Goal: Complete application form

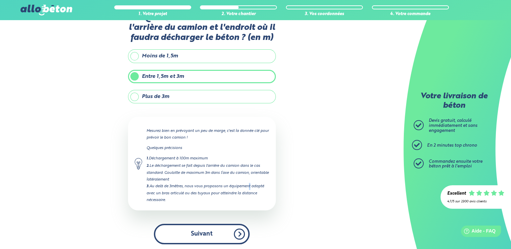
click at [210, 234] on button "Suivant" at bounding box center [202, 234] width 96 height 20
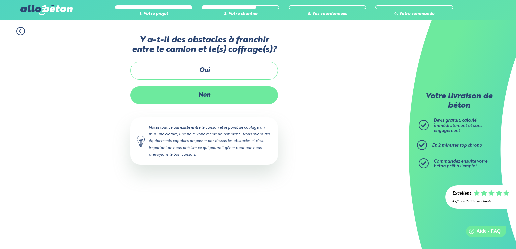
click at [200, 97] on label "Non" at bounding box center [204, 95] width 148 height 18
click at [0, 0] on input "Non" at bounding box center [0, 0] width 0 height 0
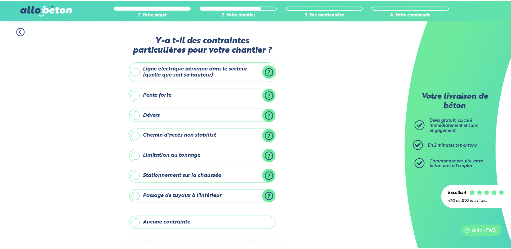
scroll to position [61, 0]
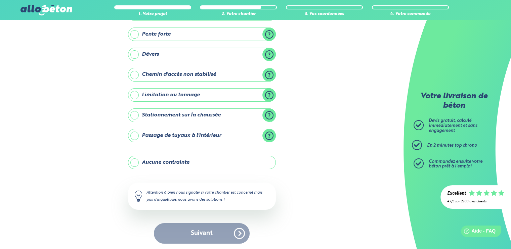
click at [172, 162] on label "Aucune contrainte" at bounding box center [202, 162] width 148 height 13
click at [0, 0] on input "Aucune contrainte" at bounding box center [0, 0] width 0 height 0
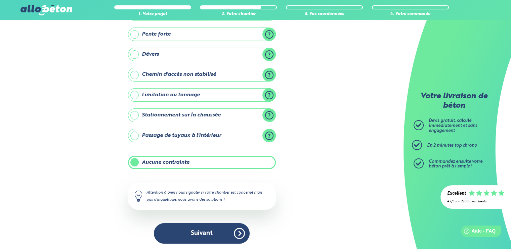
scroll to position [60, 0]
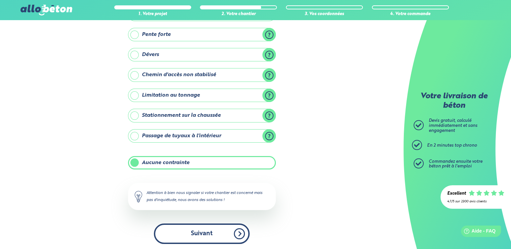
click at [194, 231] on button "Suivant" at bounding box center [202, 234] width 96 height 20
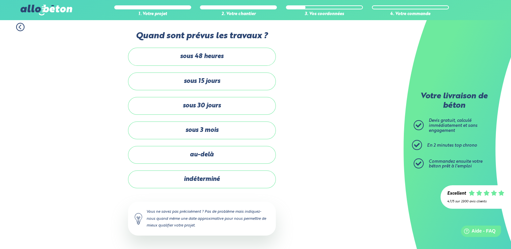
scroll to position [3, 0]
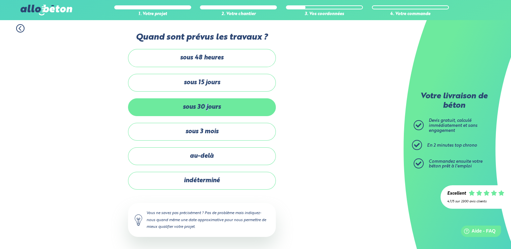
click at [207, 104] on label "sous 30 jours" at bounding box center [202, 107] width 148 height 18
click at [194, 105] on label "sous 30 jours" at bounding box center [202, 107] width 148 height 18
click at [0, 0] on input "sous 30 jours" at bounding box center [0, 0] width 0 height 0
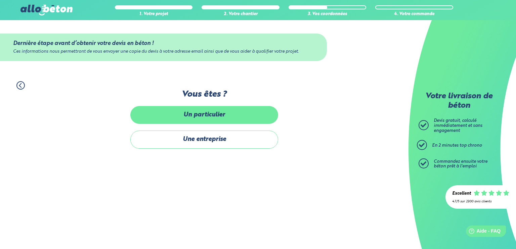
click at [206, 114] on label "Un particulier" at bounding box center [204, 115] width 148 height 18
click at [0, 0] on input "Un particulier" at bounding box center [0, 0] width 0 height 0
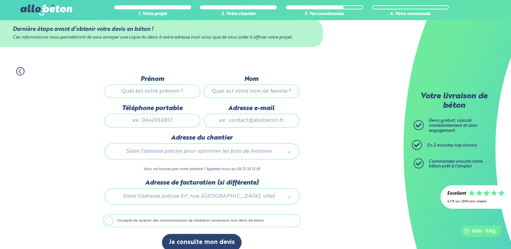
scroll to position [22, 0]
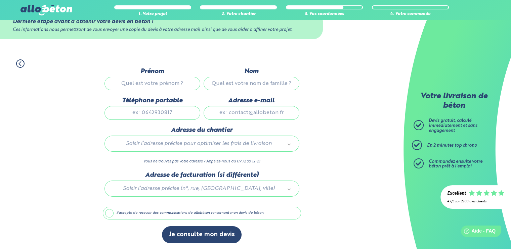
click at [228, 111] on input "Adresse e-mail" at bounding box center [252, 112] width 96 height 13
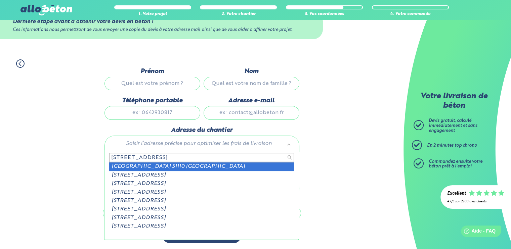
type input "11 Rue du pont Nardenne"
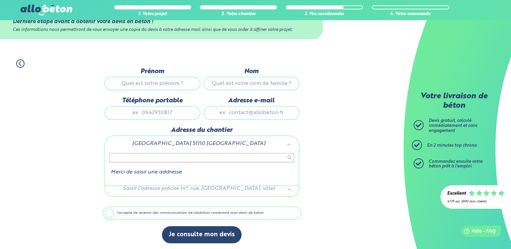
drag, startPoint x: 142, startPoint y: 142, endPoint x: 141, endPoint y: 146, distance: 3.5
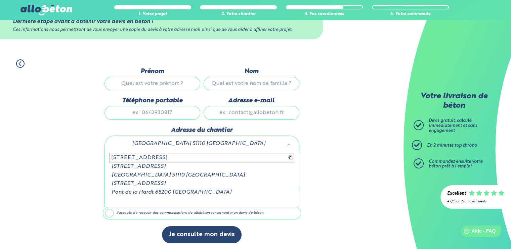
type input "11 Rue du Pont Nardenne"
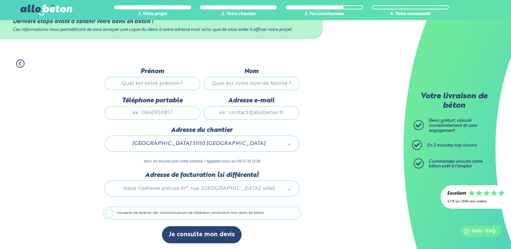
click at [138, 80] on input "Prénom" at bounding box center [153, 83] width 96 height 13
click at [239, 84] on input "Nom" at bounding box center [252, 83] width 96 height 13
type input "Gaudé"
click at [246, 112] on input "Adresse e-mail" at bounding box center [252, 112] width 96 height 13
type input "[EMAIL_ADDRESS][DOMAIN_NAME]"
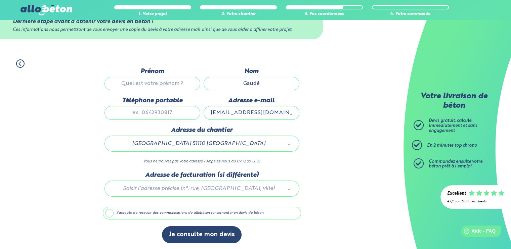
click at [161, 82] on input "Prénom" at bounding box center [153, 83] width 96 height 13
type input "[PERSON_NAME]"
click at [161, 112] on input "Téléphone portable" at bounding box center [153, 112] width 96 height 13
click at [124, 210] on label "J'accepte de recevoir des communications de allobéton concernant mon devis de b…" at bounding box center [202, 213] width 198 height 13
click at [0, 0] on input "J'accepte de recevoir des communications de allobéton concernant mon devis de b…" at bounding box center [0, 0] width 0 height 0
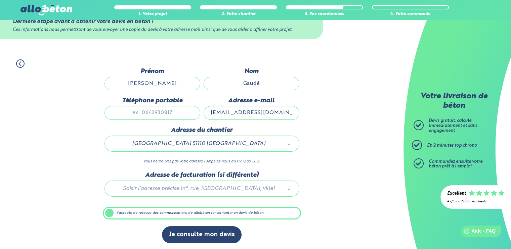
scroll to position [22, 0]
click at [20, 61] on icon at bounding box center [20, 64] width 8 height 8
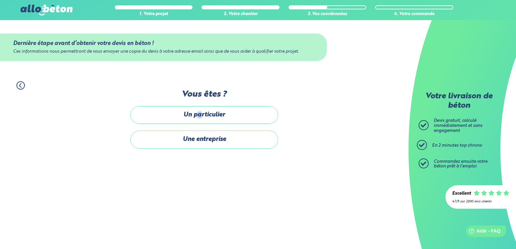
click at [200, 113] on label "Un particulier" at bounding box center [204, 115] width 148 height 18
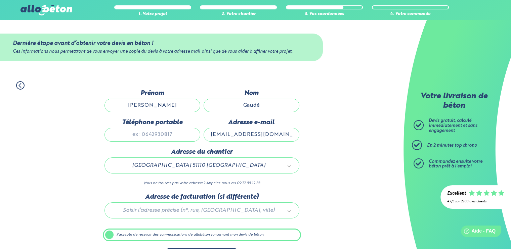
click at [22, 83] on icon at bounding box center [20, 85] width 8 height 8
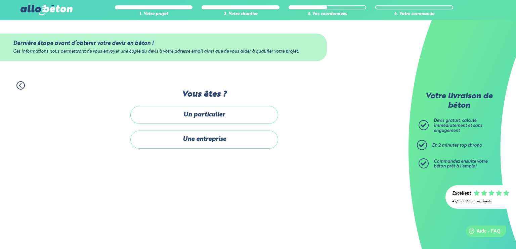
click at [22, 83] on icon at bounding box center [20, 85] width 8 height 8
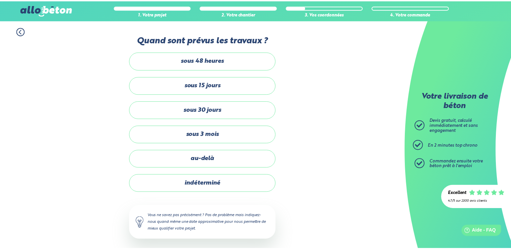
scroll to position [3, 0]
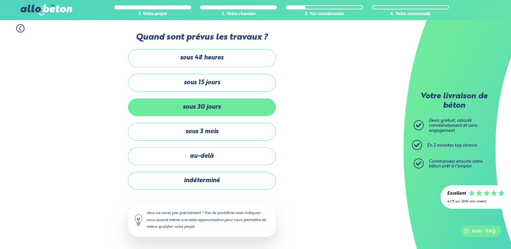
click at [205, 103] on label "sous 30 jours" at bounding box center [202, 107] width 148 height 18
click at [0, 0] on input "sous 30 jours" at bounding box center [0, 0] width 0 height 0
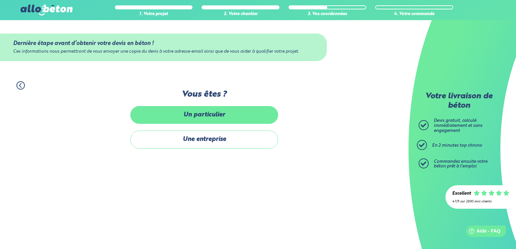
click at [187, 113] on label "Un particulier" at bounding box center [204, 115] width 148 height 18
click at [0, 0] on input "Un particulier" at bounding box center [0, 0] width 0 height 0
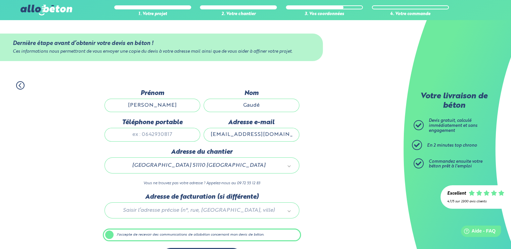
scroll to position [22, 0]
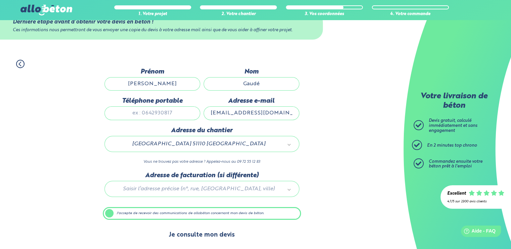
click at [202, 234] on button "Je consulte mon devis" at bounding box center [202, 235] width 80 height 17
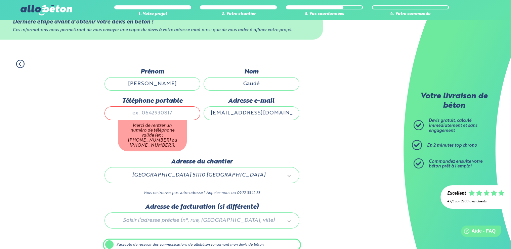
click at [138, 110] on input "Téléphone portable" at bounding box center [153, 113] width 96 height 13
type input "0642146864"
click at [86, 141] on div "1. Votre projet 2. Votre chantier 3. Vos coordonnées 4. Votre commande Dernière…" at bounding box center [202, 167] width 404 height 229
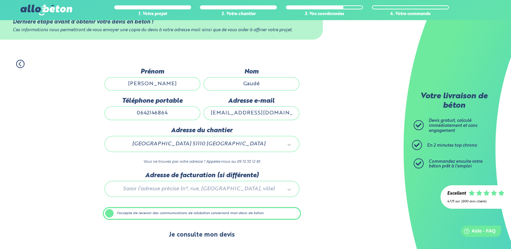
click at [205, 234] on button "Je consulte mon devis" at bounding box center [202, 235] width 80 height 17
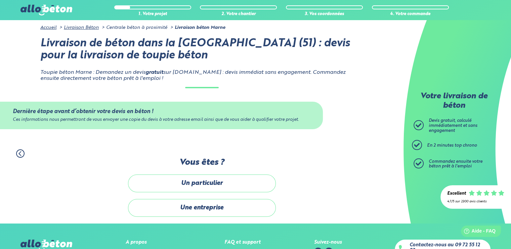
scroll to position [3, 0]
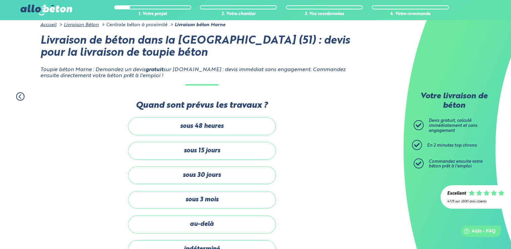
drag, startPoint x: 180, startPoint y: 123, endPoint x: 187, endPoint y: 115, distance: 10.2
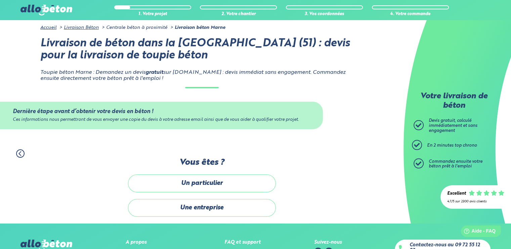
drag, startPoint x: 167, startPoint y: 118, endPoint x: 172, endPoint y: 115, distance: 5.9
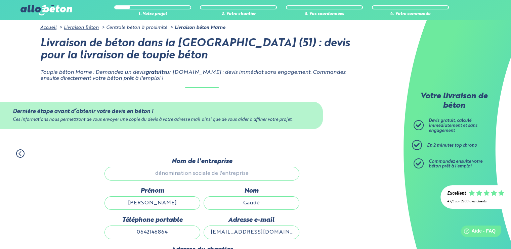
drag, startPoint x: 161, startPoint y: 118, endPoint x: 165, endPoint y: 117, distance: 4.1
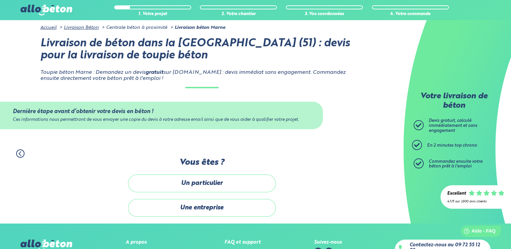
drag, startPoint x: 165, startPoint y: 117, endPoint x: 169, endPoint y: 115, distance: 4.8
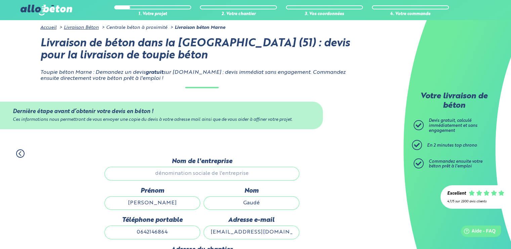
scroll to position [22, 0]
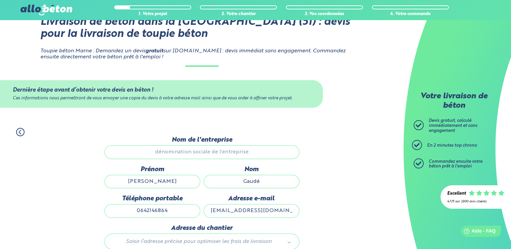
drag, startPoint x: 169, startPoint y: 111, endPoint x: 172, endPoint y: 108, distance: 3.8
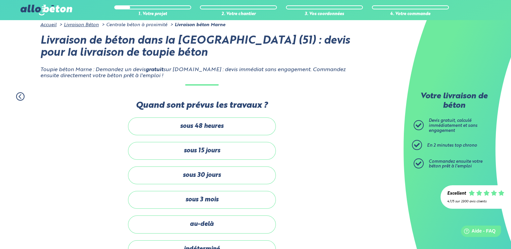
drag, startPoint x: 171, startPoint y: 107, endPoint x: 174, endPoint y: 103, distance: 5.5
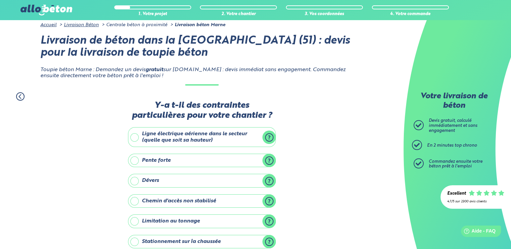
scroll to position [60, 0]
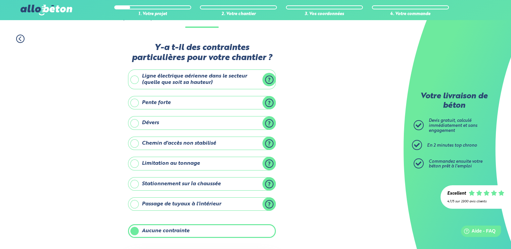
drag, startPoint x: 230, startPoint y: 75, endPoint x: 226, endPoint y: 60, distance: 15.0
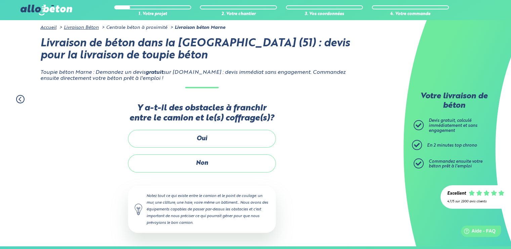
drag, startPoint x: 225, startPoint y: 59, endPoint x: 234, endPoint y: 65, distance: 10.2
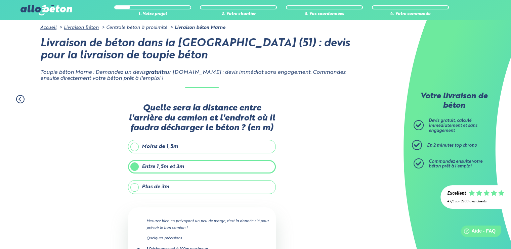
scroll to position [22, 0]
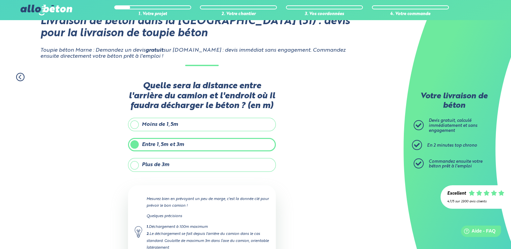
drag, startPoint x: 224, startPoint y: 64, endPoint x: 230, endPoint y: 63, distance: 6.5
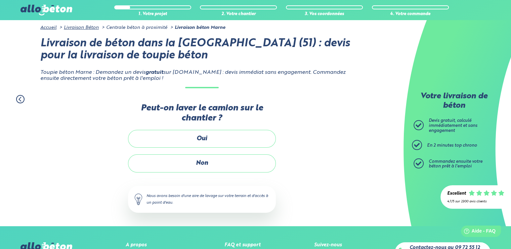
drag, startPoint x: 218, startPoint y: 67, endPoint x: 221, endPoint y: 67, distance: 3.8
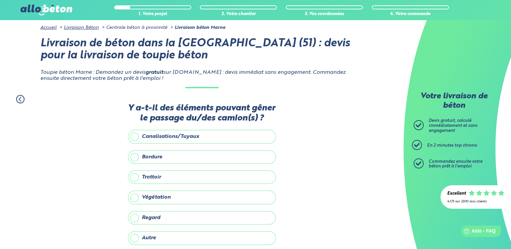
drag, startPoint x: 216, startPoint y: 67, endPoint x: 222, endPoint y: 68, distance: 6.1
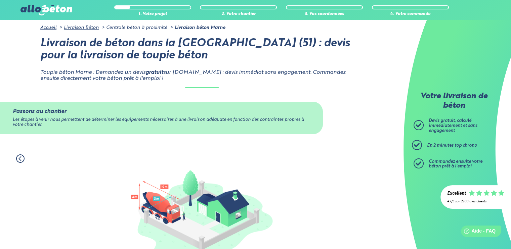
scroll to position [101, 0]
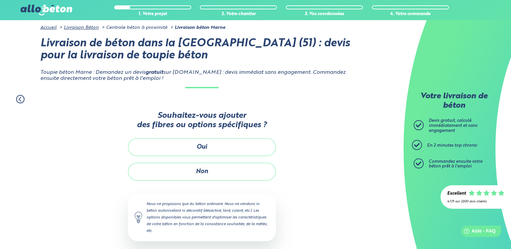
drag, startPoint x: 214, startPoint y: 70, endPoint x: 218, endPoint y: 68, distance: 4.3
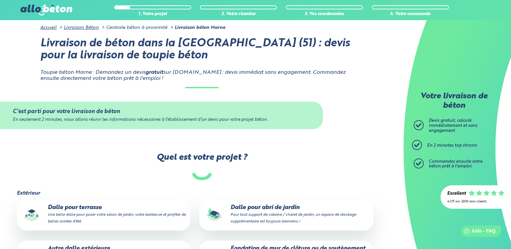
scroll to position [65, 0]
